Goal: Information Seeking & Learning: Learn about a topic

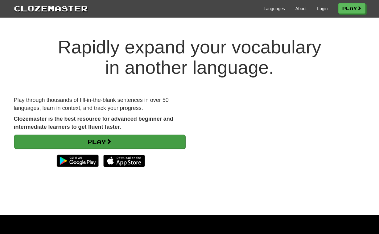
click at [99, 138] on link "Play" at bounding box center [99, 142] width 171 height 14
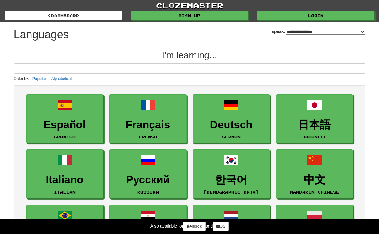
select select "*******"
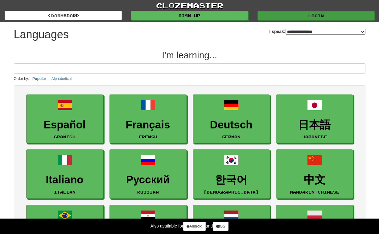
click at [312, 17] on link "Login" at bounding box center [316, 15] width 117 height 9
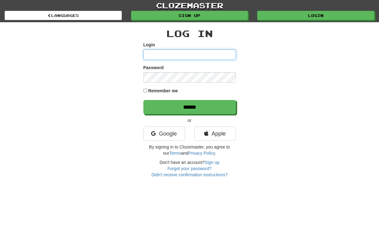
type input "**********"
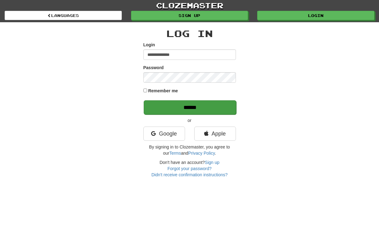
click at [183, 107] on input "******" at bounding box center [190, 107] width 93 height 14
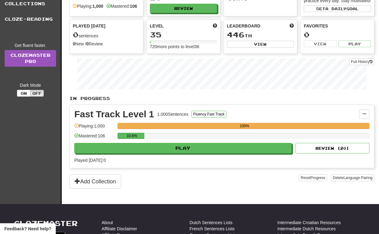
scroll to position [60, 0]
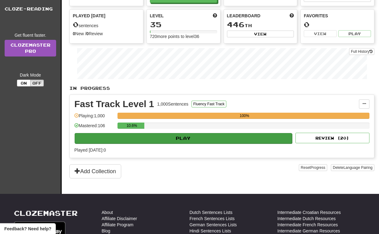
click at [174, 143] on button "Play" at bounding box center [184, 138] width 218 height 10
select select "**"
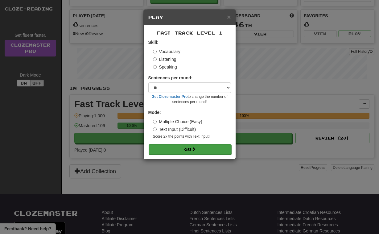
click at [184, 148] on button "Go" at bounding box center [190, 149] width 83 height 10
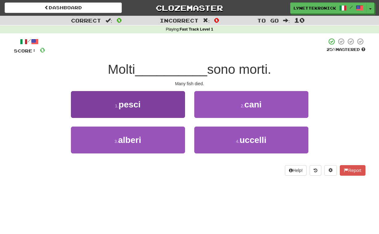
click at [155, 107] on button "1 . [PERSON_NAME]" at bounding box center [128, 104] width 114 height 27
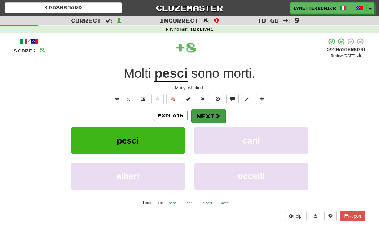
click at [206, 113] on button "Next" at bounding box center [208, 116] width 35 height 14
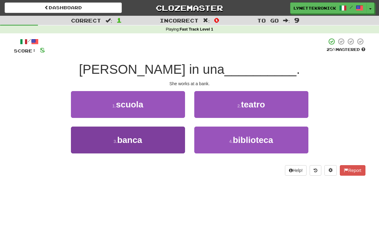
click at [162, 144] on button "3 . banca" at bounding box center [128, 140] width 114 height 27
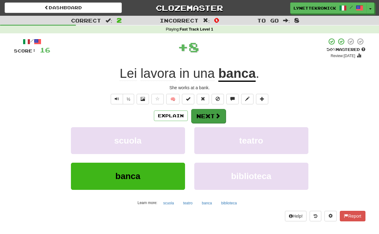
click at [203, 115] on button "Next" at bounding box center [208, 116] width 35 height 14
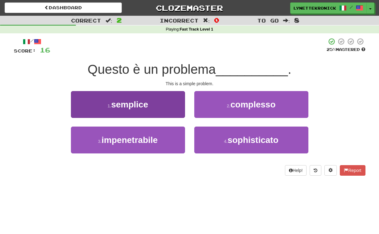
click at [136, 103] on span "semplice" at bounding box center [129, 105] width 37 height 10
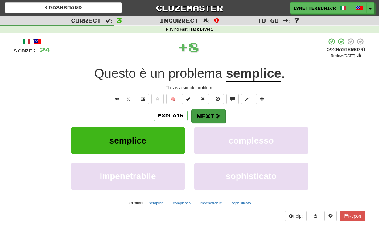
click at [202, 116] on button "Next" at bounding box center [208, 116] width 35 height 14
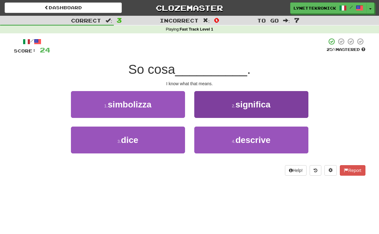
click at [252, 106] on span "significa" at bounding box center [253, 105] width 35 height 10
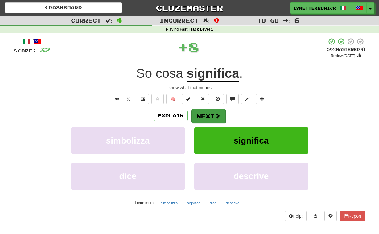
click at [207, 114] on button "Next" at bounding box center [208, 116] width 35 height 14
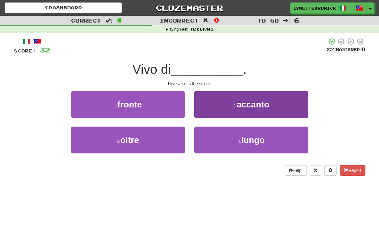
click at [249, 105] on span "accanto" at bounding box center [253, 105] width 33 height 10
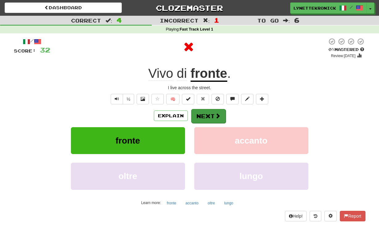
click at [208, 115] on button "Next" at bounding box center [208, 116] width 35 height 14
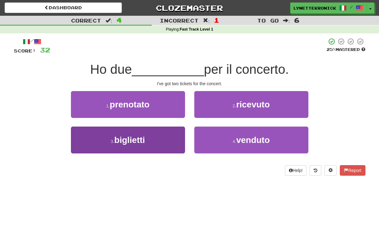
click at [144, 142] on span "biglietti" at bounding box center [129, 140] width 31 height 10
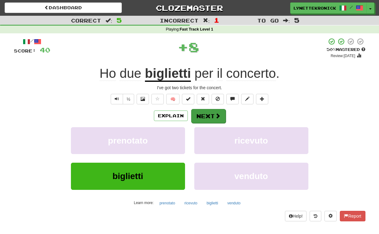
click at [206, 112] on button "Next" at bounding box center [208, 116] width 35 height 14
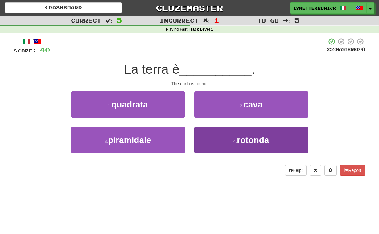
click at [253, 136] on span "rotonda" at bounding box center [253, 140] width 32 height 10
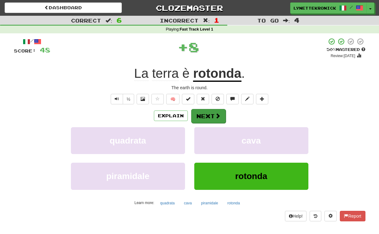
click at [210, 114] on button "Next" at bounding box center [208, 116] width 35 height 14
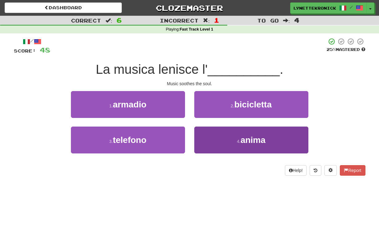
click at [242, 143] on span "anima" at bounding box center [253, 140] width 25 height 10
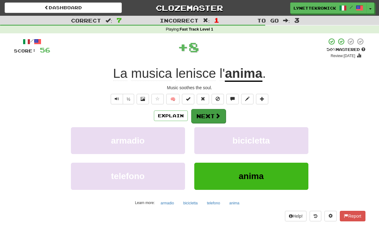
click at [200, 111] on button "Next" at bounding box center [208, 116] width 35 height 14
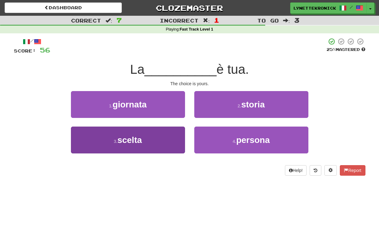
click at [135, 139] on span "scelta" at bounding box center [130, 140] width 24 height 10
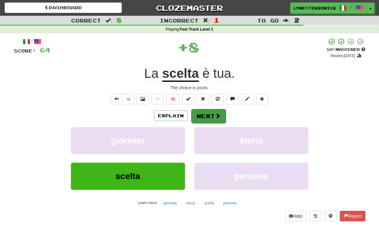
click at [209, 113] on button "Next" at bounding box center [208, 116] width 35 height 14
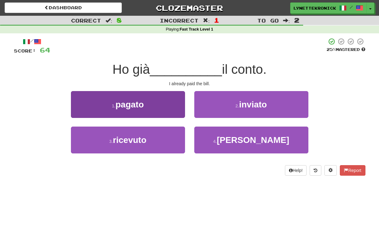
click at [149, 107] on button "1 . pagato" at bounding box center [128, 104] width 114 height 27
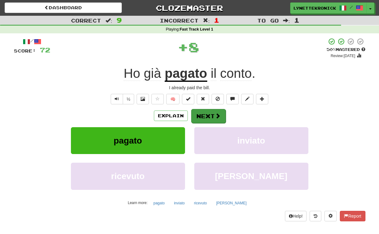
click at [213, 117] on button "Next" at bounding box center [208, 116] width 35 height 14
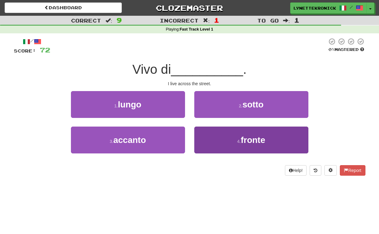
click at [222, 140] on button "4 . fronte" at bounding box center [251, 140] width 114 height 27
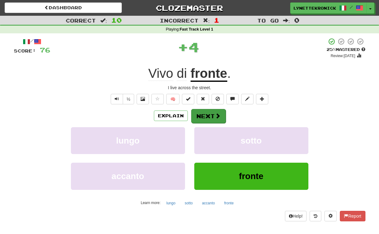
click at [196, 111] on button "Next" at bounding box center [208, 116] width 35 height 14
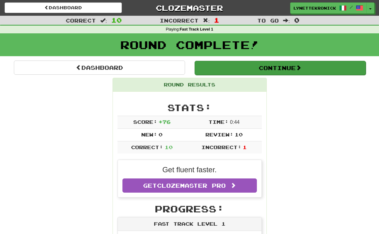
click at [255, 64] on button "Continue" at bounding box center [280, 68] width 171 height 14
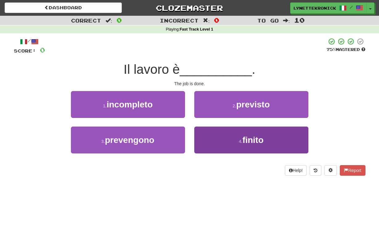
click at [218, 138] on button "4 . finito" at bounding box center [251, 140] width 114 height 27
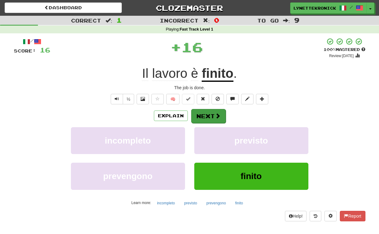
click at [201, 114] on button "Next" at bounding box center [208, 116] width 35 height 14
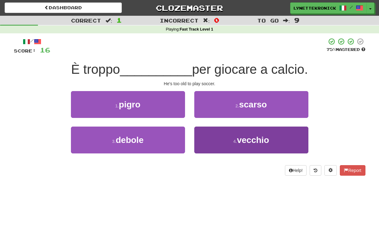
click at [244, 135] on span "vecchio" at bounding box center [253, 140] width 32 height 10
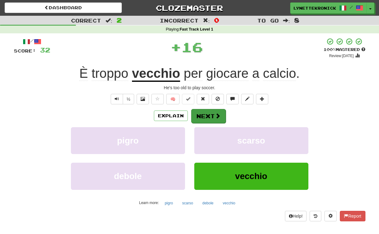
click at [210, 116] on button "Next" at bounding box center [208, 116] width 35 height 14
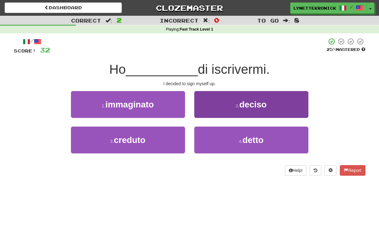
click at [240, 105] on span "deciso" at bounding box center [252, 105] width 27 height 10
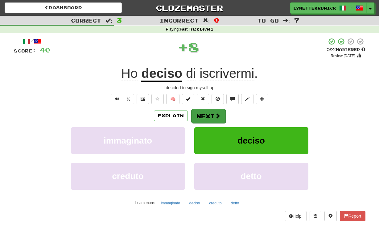
click at [210, 113] on button "Next" at bounding box center [208, 116] width 35 height 14
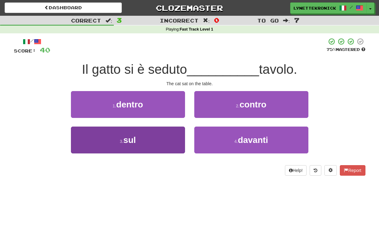
click at [143, 147] on button "3 . sul" at bounding box center [128, 140] width 114 height 27
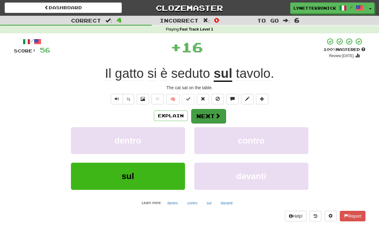
click at [204, 117] on button "Next" at bounding box center [208, 116] width 35 height 14
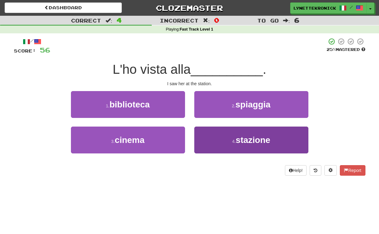
click at [246, 140] on span "stazione" at bounding box center [253, 140] width 35 height 10
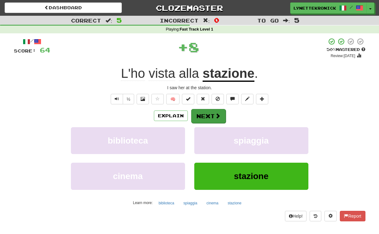
click at [207, 114] on button "Next" at bounding box center [208, 116] width 35 height 14
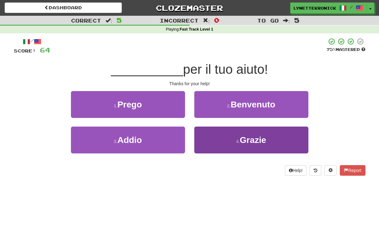
click at [248, 131] on button "4 . Grazie" at bounding box center [251, 140] width 114 height 27
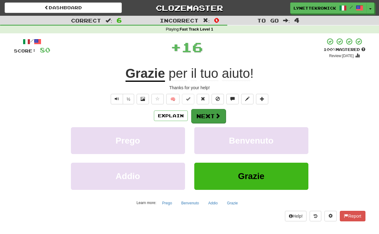
click at [214, 114] on button "Next" at bounding box center [208, 116] width 35 height 14
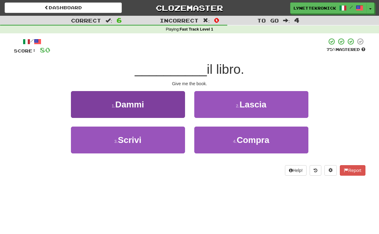
click at [149, 100] on button "1 . Dammi" at bounding box center [128, 104] width 114 height 27
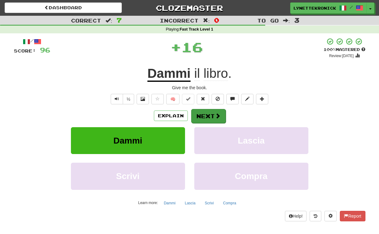
click at [206, 112] on button "Next" at bounding box center [208, 116] width 35 height 14
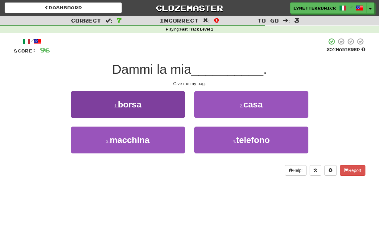
click at [157, 104] on button "1 . borsa" at bounding box center [128, 104] width 114 height 27
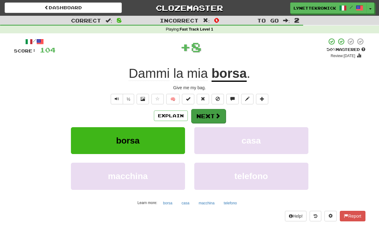
click at [210, 116] on button "Next" at bounding box center [208, 116] width 35 height 14
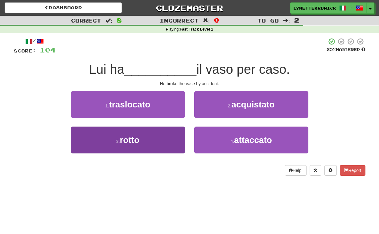
click at [157, 139] on button "3 . rotto" at bounding box center [128, 140] width 114 height 27
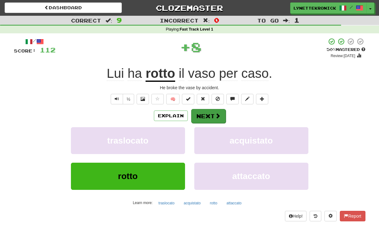
click at [210, 116] on button "Next" at bounding box center [208, 116] width 35 height 14
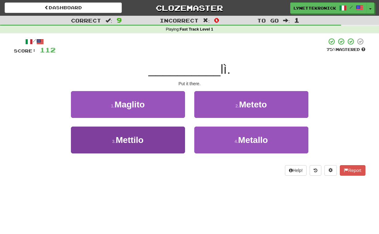
click at [156, 137] on button "3 . Mettilo" at bounding box center [128, 140] width 114 height 27
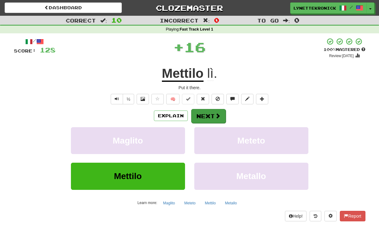
click at [207, 116] on button "Next" at bounding box center [208, 116] width 35 height 14
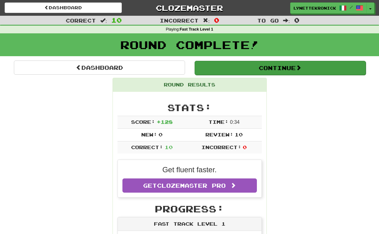
click at [265, 62] on button "Continue" at bounding box center [280, 68] width 171 height 14
